Goal: Task Accomplishment & Management: Manage account settings

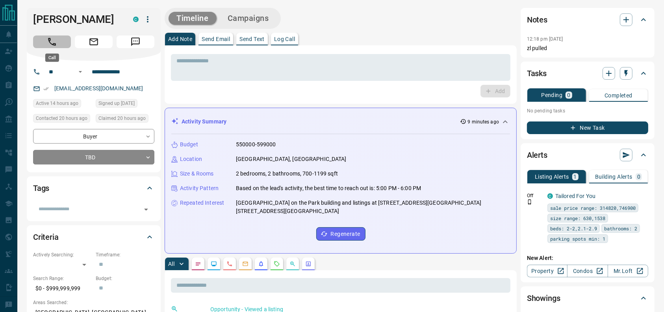
click at [46, 45] on button "Call" at bounding box center [52, 41] width 38 height 13
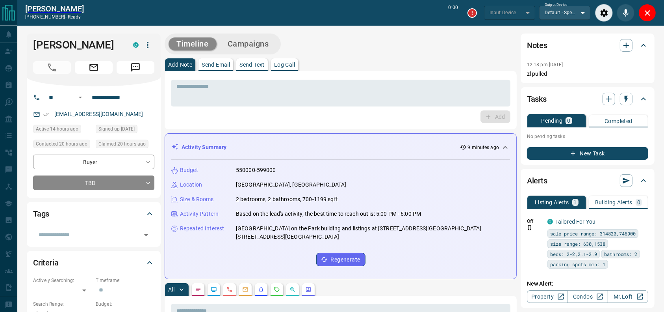
type input "*******"
click at [330, 87] on textarea at bounding box center [341, 93] width 329 height 20
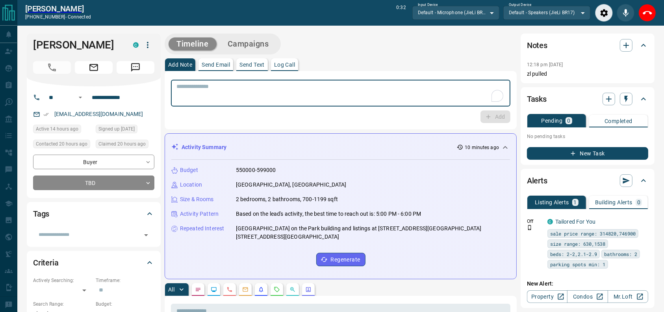
click at [348, 70] on div "Add Note Send Email Send Text Log Call" at bounding box center [341, 64] width 352 height 13
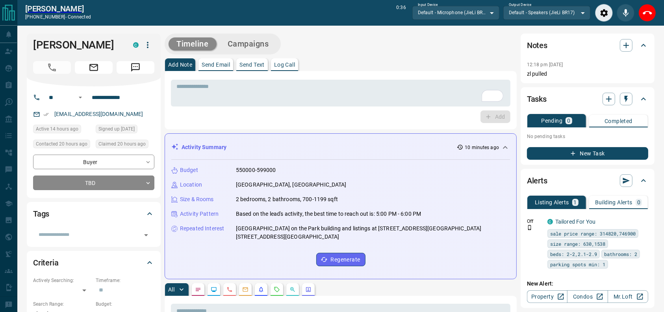
click at [657, 8] on div "[PERSON_NAME] [PHONE_NUMBER] - connected 0:44 Input Device Default - Microphone…" at bounding box center [340, 13] width 647 height 26
click at [646, 10] on icon "End Call" at bounding box center [647, 12] width 9 height 9
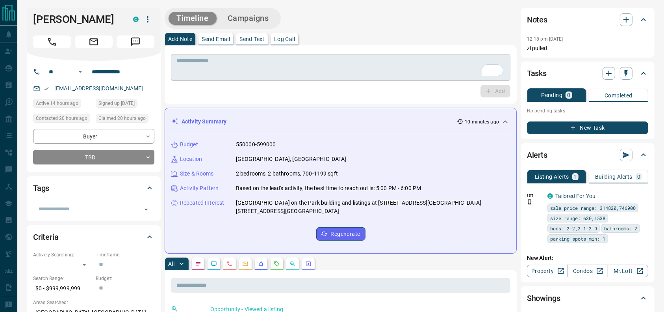
click at [424, 57] on div "* ​" at bounding box center [341, 67] width 340 height 27
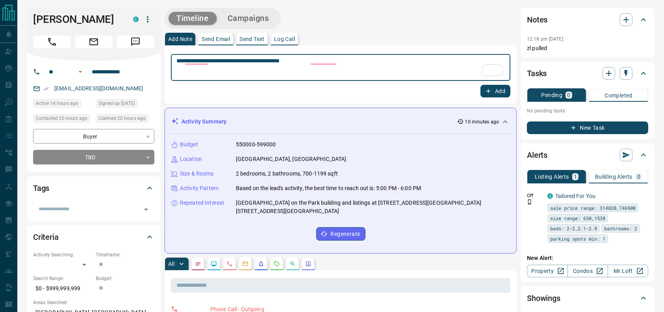
type textarea "**********"
click at [522, 94] on div "Tasks Pending 0 Completed No pending tasks New Task" at bounding box center [588, 100] width 134 height 78
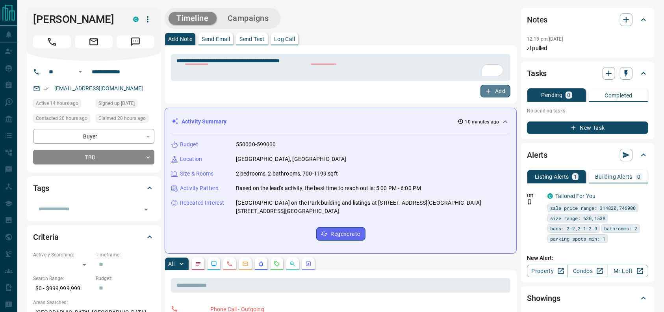
click at [500, 91] on button "Add" at bounding box center [496, 91] width 30 height 13
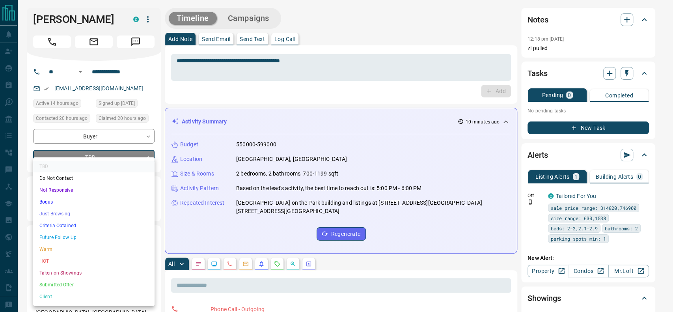
click at [61, 236] on li "Future Follow Up" at bounding box center [93, 237] width 121 height 12
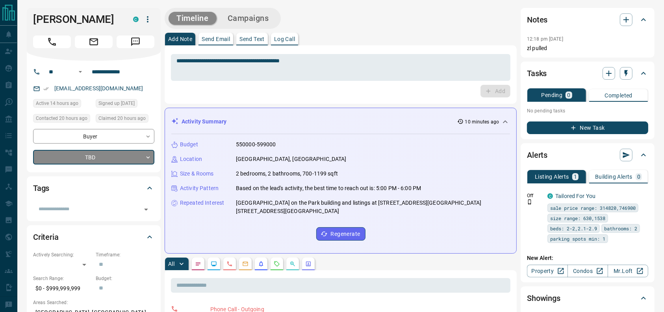
type input "*"
